Goal: Information Seeking & Learning: Learn about a topic

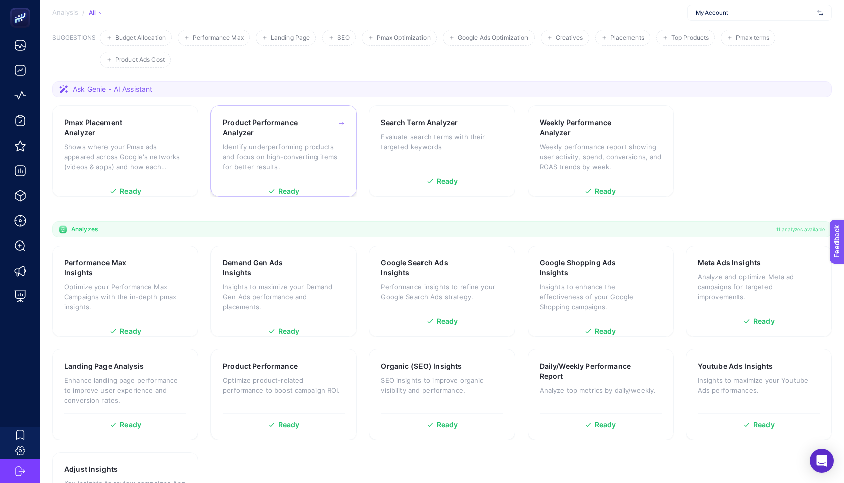
scroll to position [114, 0]
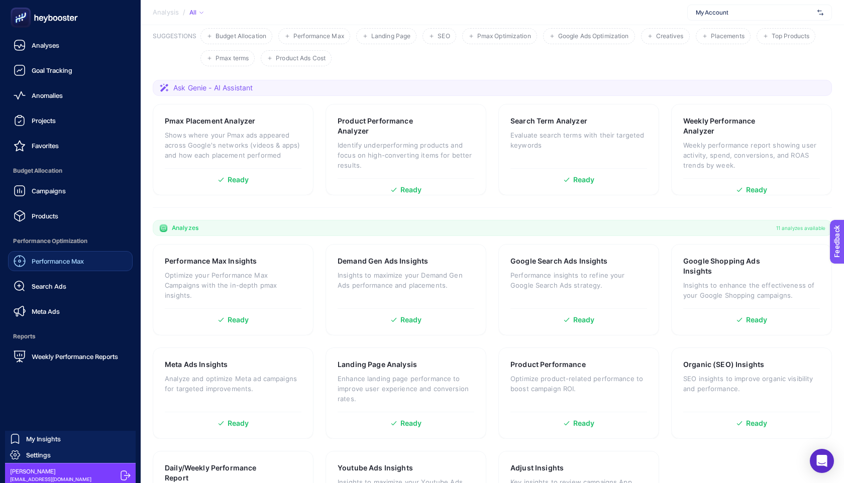
click at [58, 264] on span "Performance Max" at bounding box center [58, 261] width 52 height 8
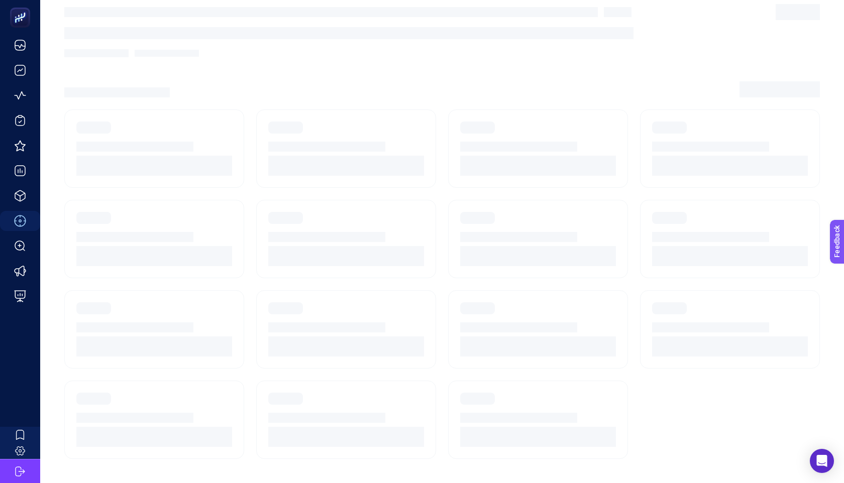
scroll to position [10, 0]
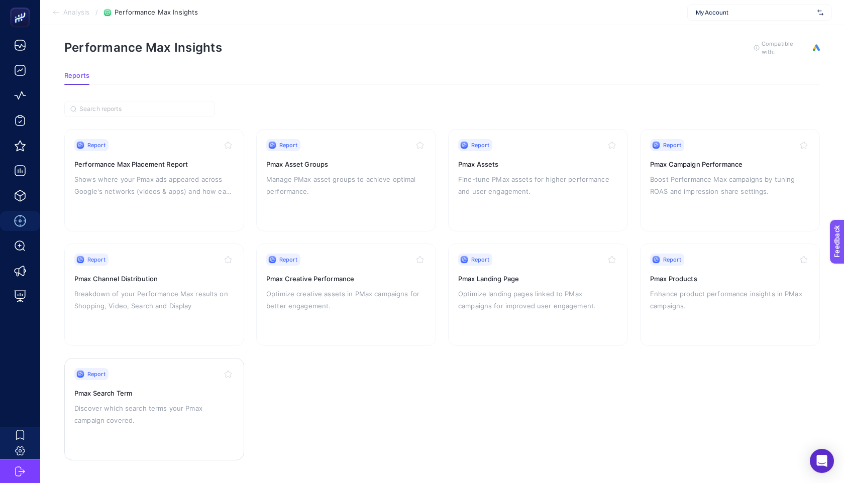
click at [161, 386] on div "Report Pmax Search Term Discover which search terms your Pmax campaign covered." at bounding box center [154, 409] width 160 height 82
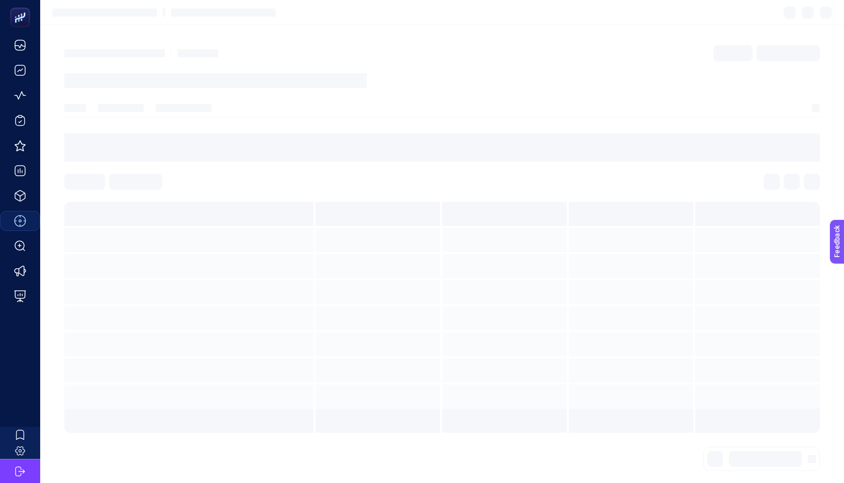
scroll to position [10, 0]
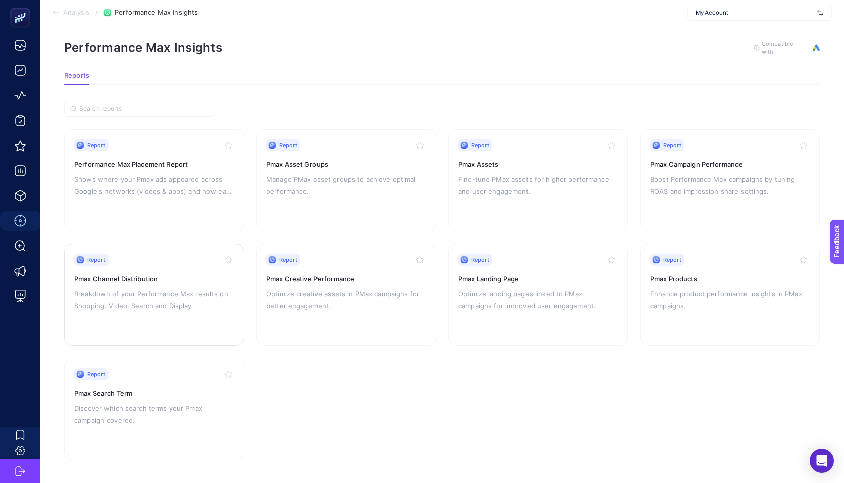
click at [111, 321] on div "Report Pmax Channel Distribution Breakdown of your Performance Max results on S…" at bounding box center [154, 295] width 160 height 82
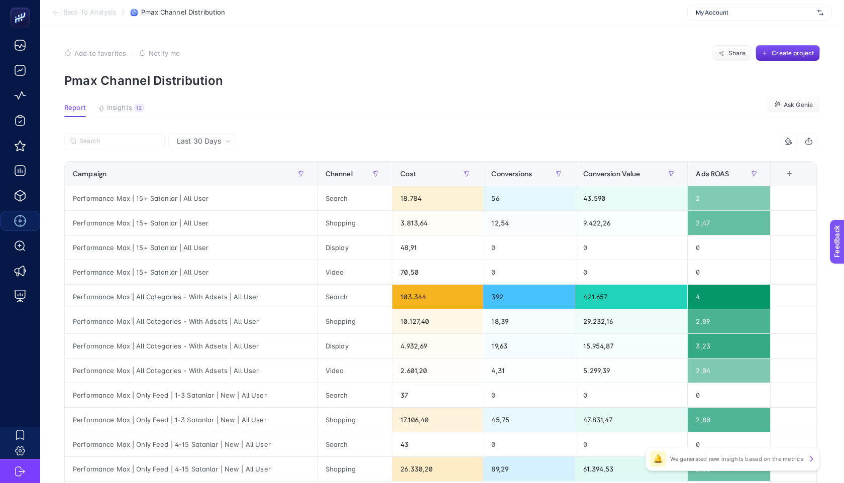
click at [432, 109] on section "Report Insights 12 We generated new insights based on the metrics Ask Genie" at bounding box center [441, 110] width 755 height 13
click at [705, 177] on span "Ads ROAS" at bounding box center [711, 174] width 33 height 8
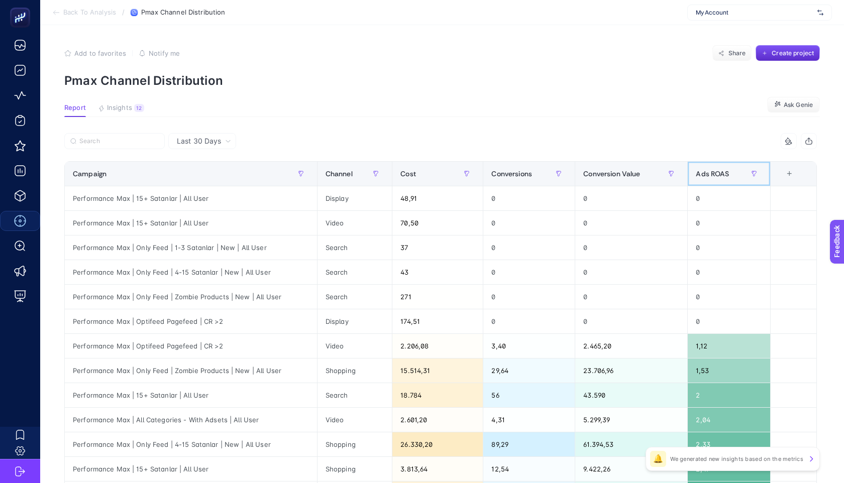
click at [706, 177] on span "Ads ROAS" at bounding box center [711, 174] width 33 height 8
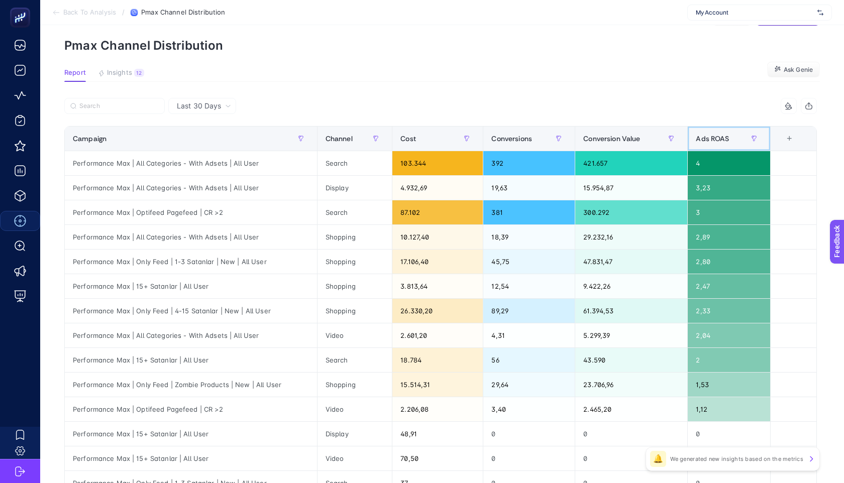
scroll to position [39, 0]
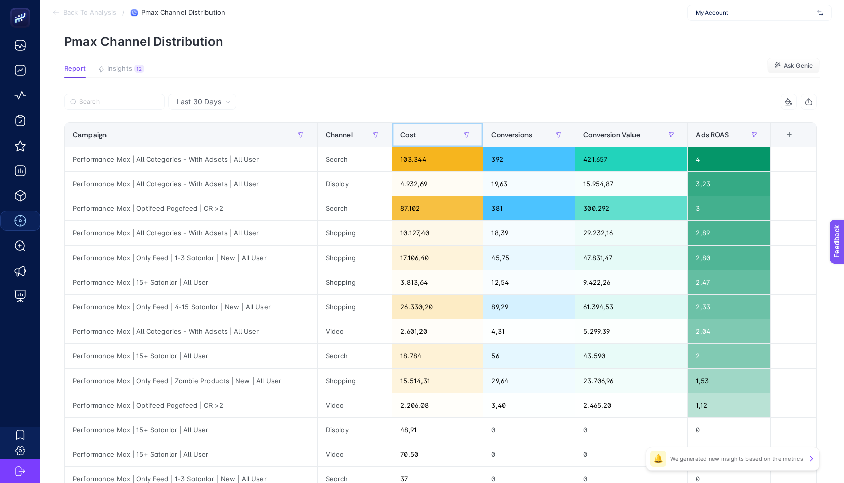
click at [434, 126] on th "Cost" at bounding box center [437, 135] width 91 height 25
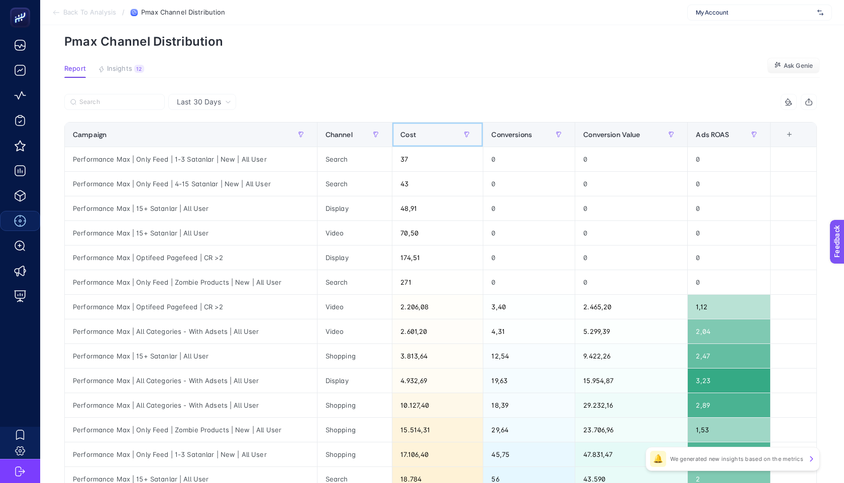
click at [433, 126] on th "Cost" at bounding box center [437, 135] width 91 height 25
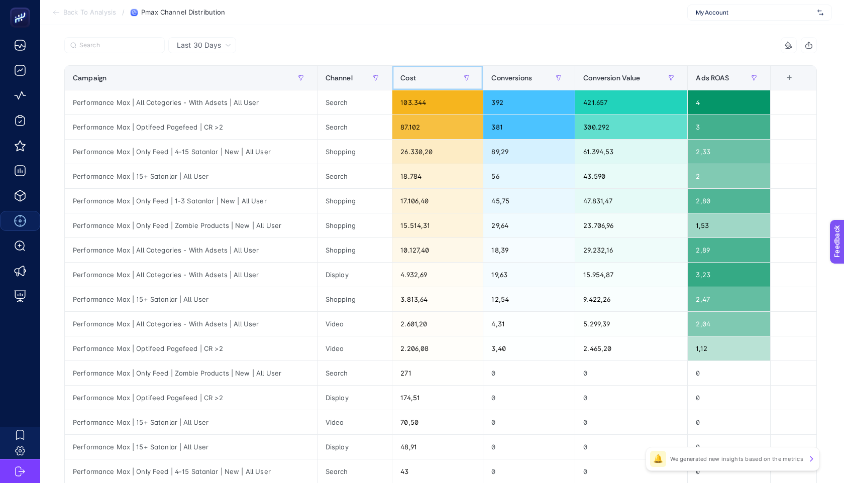
scroll to position [98, 0]
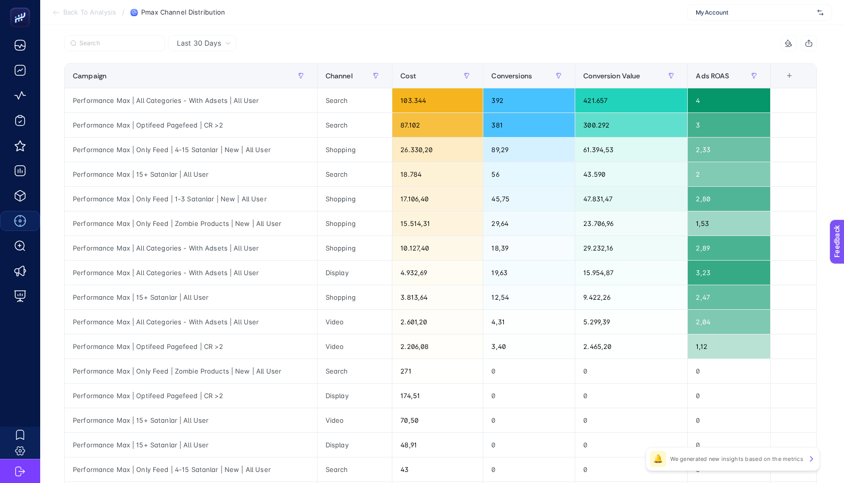
click at [224, 47] on div "Last 30 Days" at bounding box center [202, 43] width 68 height 16
click at [212, 77] on li "Last 7 Days" at bounding box center [202, 82] width 62 height 18
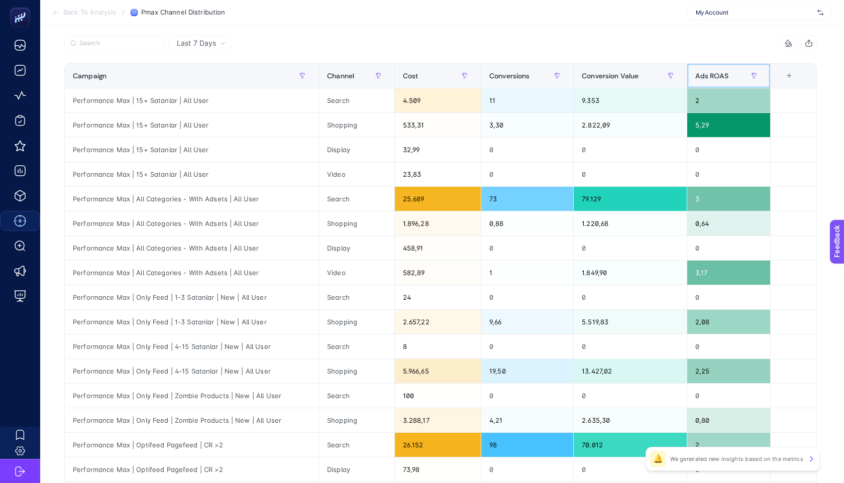
click at [724, 76] on span "Ads ROAS" at bounding box center [711, 76] width 33 height 8
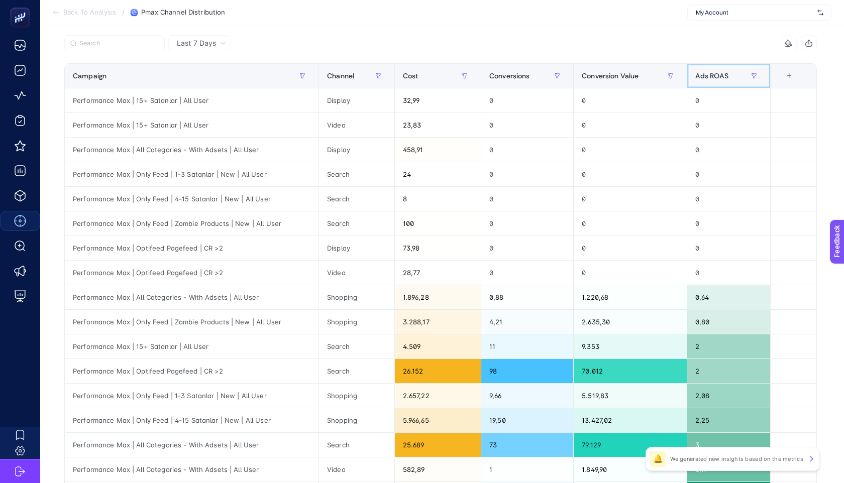
click at [722, 75] on span "Ads ROAS" at bounding box center [711, 76] width 33 height 8
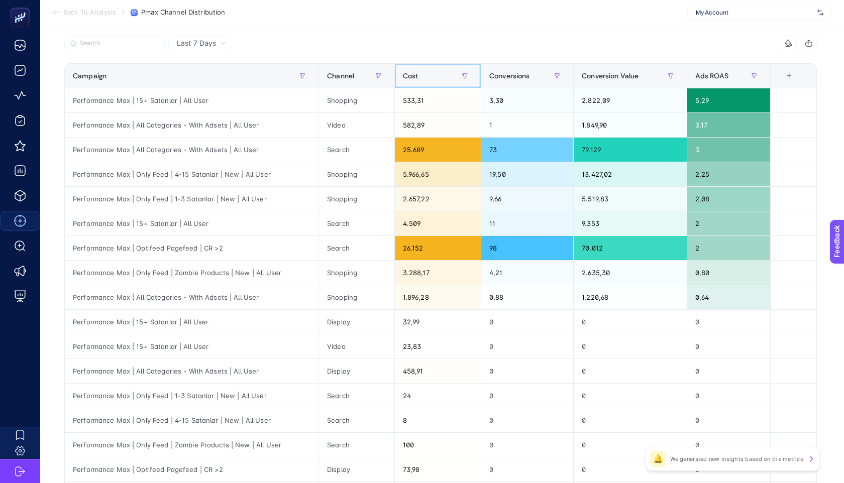
click at [410, 76] on span "Cost" at bounding box center [411, 76] width 16 height 8
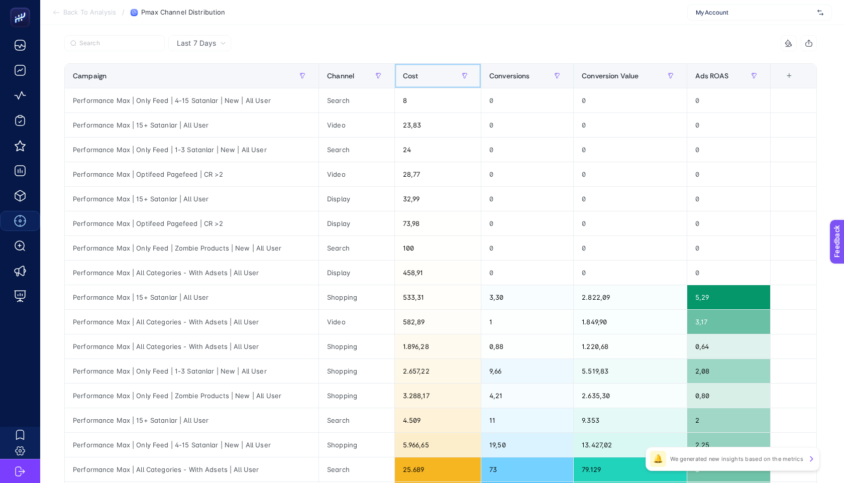
click at [410, 76] on span "Cost" at bounding box center [411, 76] width 16 height 8
